Goal: Task Accomplishment & Management: Manage account settings

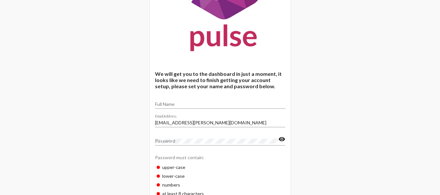
scroll to position [78, 0]
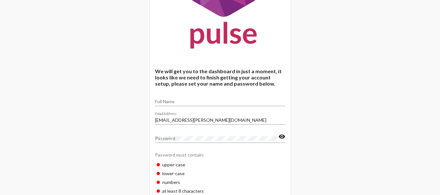
click at [165, 99] on input "Full Name" at bounding box center [220, 101] width 130 height 5
type input "[PERSON_NAME]"
click at [282, 137] on mat-icon "visibility" at bounding box center [281, 137] width 7 height 8
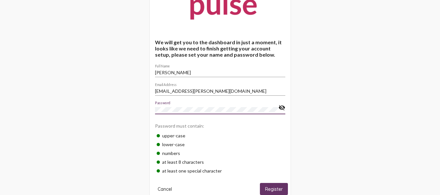
scroll to position [119, 0]
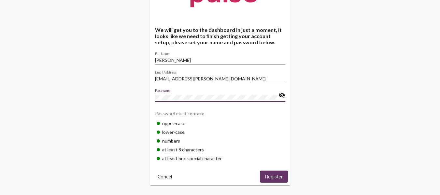
click at [265, 175] on span "Register" at bounding box center [274, 177] width 18 height 6
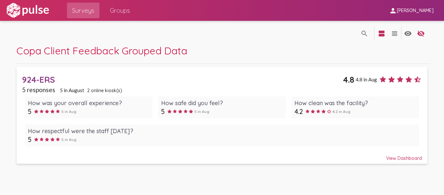
click at [399, 157] on div "View Dashboard" at bounding box center [222, 155] width 400 height 12
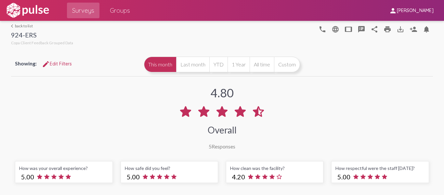
click at [123, 11] on span "Groups" at bounding box center [120, 11] width 20 height 12
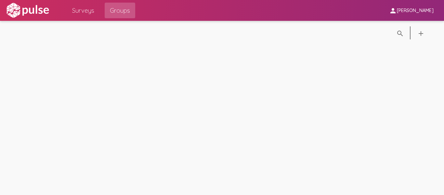
click at [86, 11] on span "Surveys" at bounding box center [83, 11] width 22 height 12
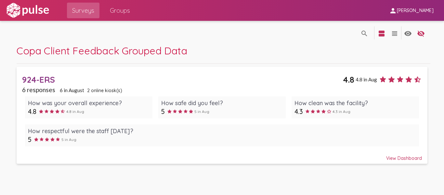
click at [195, 72] on div "924-ERS 4.8 4.8 in Aug" at bounding box center [222, 77] width 400 height 15
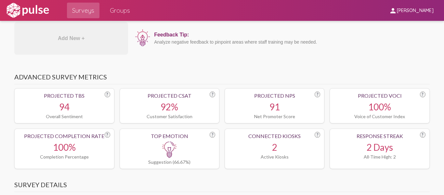
scroll to position [129, 0]
